Goal: Navigation & Orientation: Go to known website

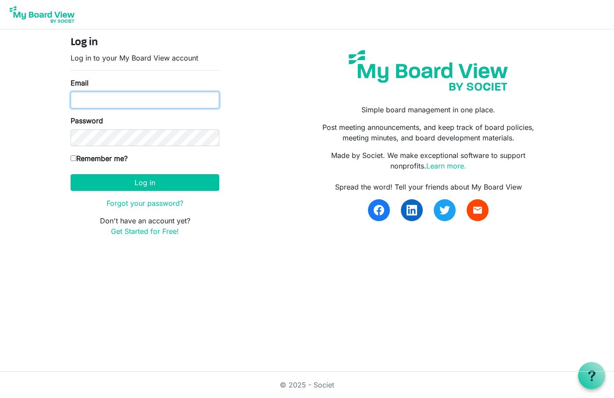
click at [81, 103] on input "Email" at bounding box center [145, 100] width 149 height 17
type input "[PERSON_NAME][EMAIL_ADDRESS][DOMAIN_NAME]"
drag, startPoint x: 171, startPoint y: 100, endPoint x: 53, endPoint y: 105, distance: 117.6
click at [53, 105] on body "Log in Log in to your My Board View account Email karthik.praba73@gmail.com Pas…" at bounding box center [307, 125] width 614 height 250
type input "[EMAIL_ADDRESS][DOMAIN_NAME]"
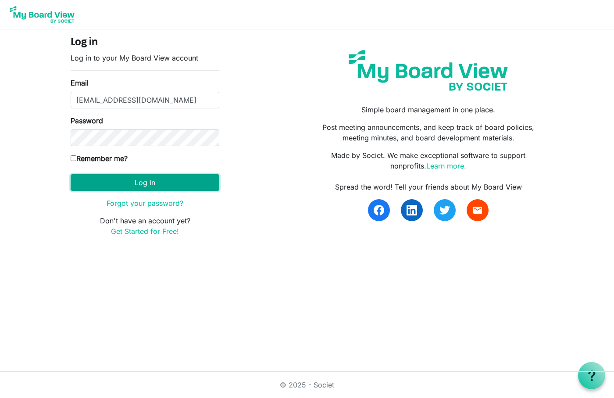
click at [146, 185] on button "Log in" at bounding box center [145, 182] width 149 height 17
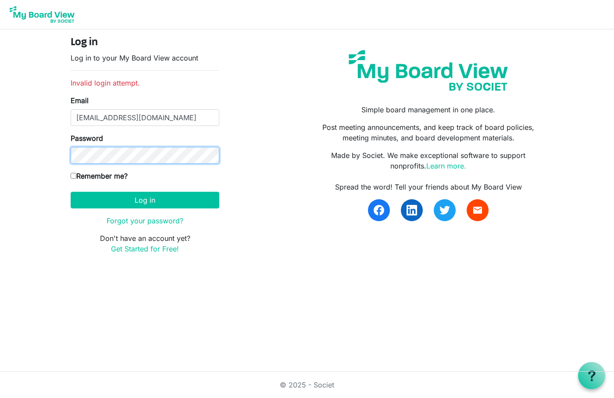
click at [71, 192] on button "Log in" at bounding box center [145, 200] width 149 height 17
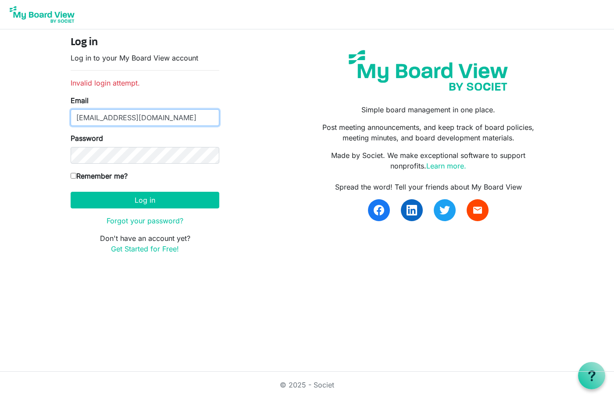
drag, startPoint x: 78, startPoint y: 117, endPoint x: 269, endPoint y: 131, distance: 192.1
click at [269, 131] on div "Log in Log in to your My Board View account Invalid login attempt. Email Cpstam…" at bounding box center [307, 148] width 486 height 224
type input "[PERSON_NAME][EMAIL_ADDRESS][DOMAIN_NAME]"
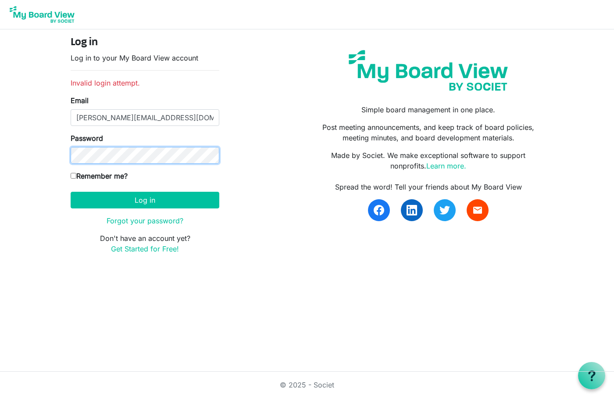
click at [71, 192] on button "Log in" at bounding box center [145, 200] width 149 height 17
drag, startPoint x: 71, startPoint y: 82, endPoint x: 185, endPoint y: 95, distance: 114.7
click at [185, 95] on form "Log in Log in to your My Board View account Invalid login attempt. Email karthi…" at bounding box center [145, 144] width 149 height 217
click at [185, 95] on div "Email karthik.praba73@gmail.com" at bounding box center [145, 110] width 149 height 31
click at [102, 146] on div "Password" at bounding box center [145, 148] width 149 height 31
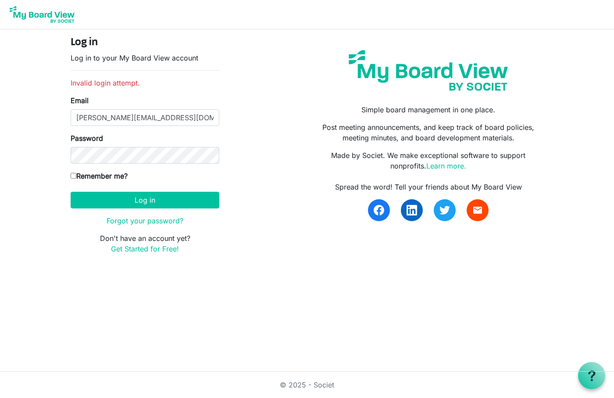
click at [74, 175] on input "Remember me?" at bounding box center [74, 176] width 6 height 6
checkbox input "true"
click at [71, 192] on button "Log in" at bounding box center [145, 200] width 149 height 17
